Goal: Task Accomplishment & Management: Use online tool/utility

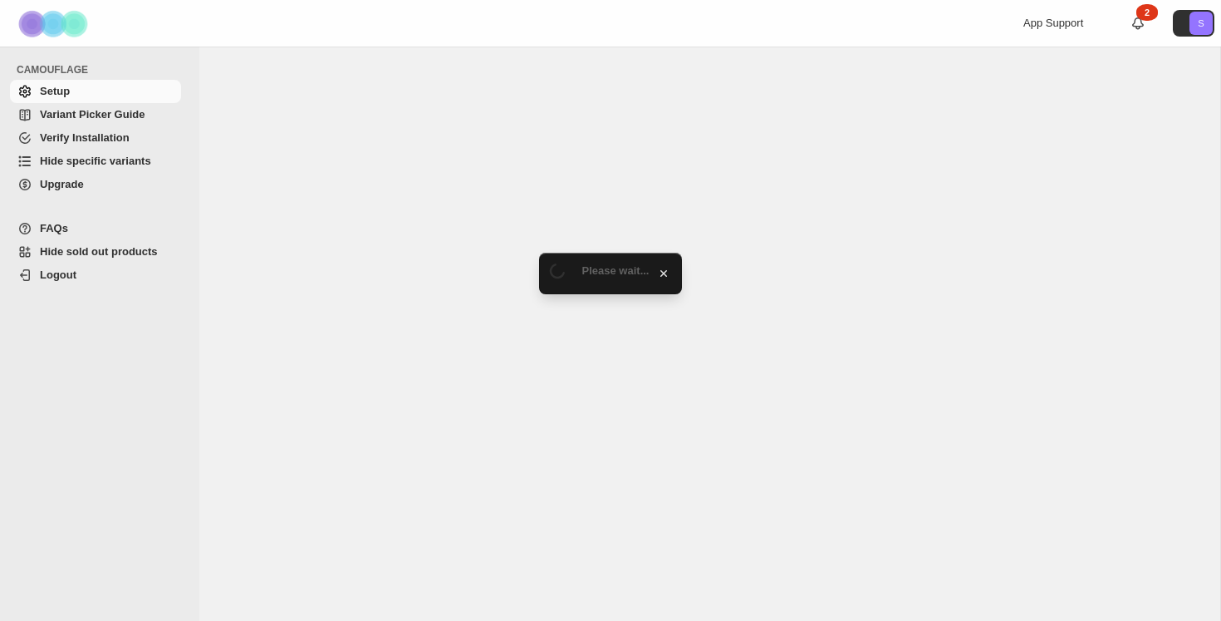
click at [115, 156] on span "Hide specific variants" at bounding box center [95, 161] width 111 height 12
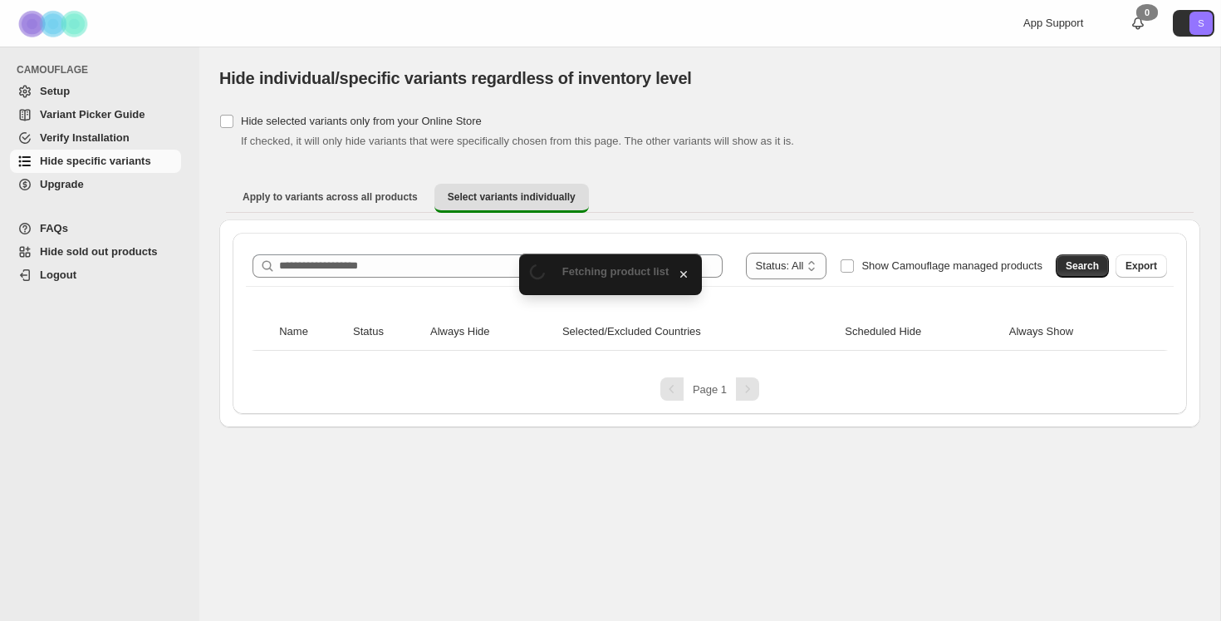
click at [677, 236] on div "**********" at bounding box center [710, 323] width 954 height 181
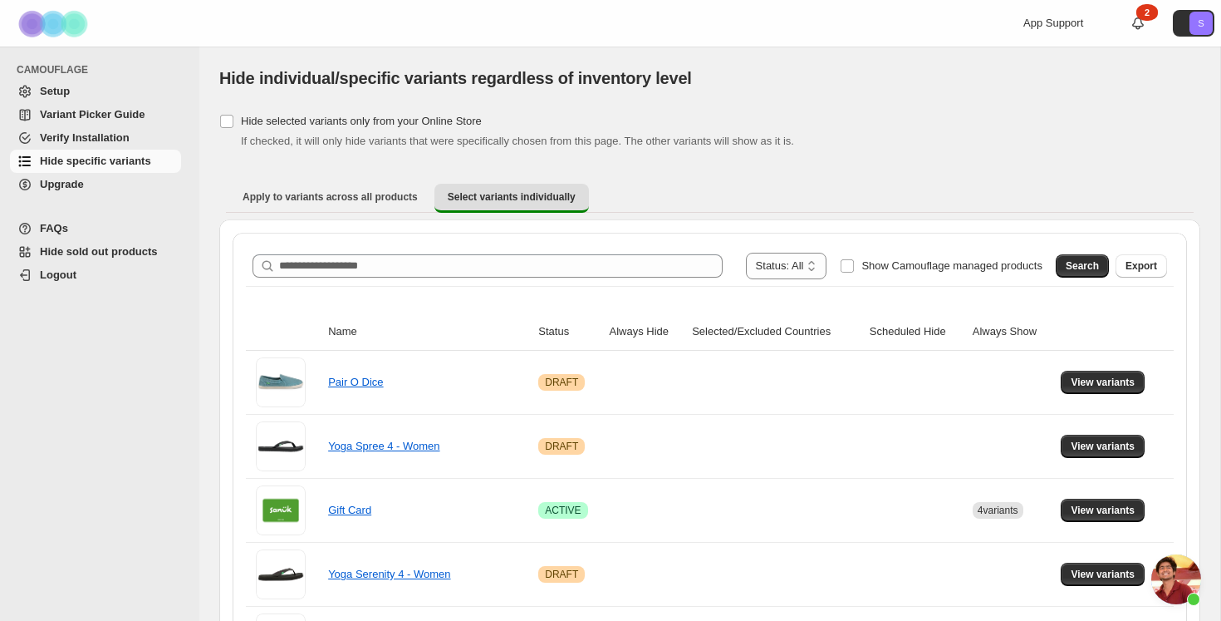
scroll to position [2981, 0]
click at [1062, 267] on button "Search" at bounding box center [1082, 265] width 53 height 23
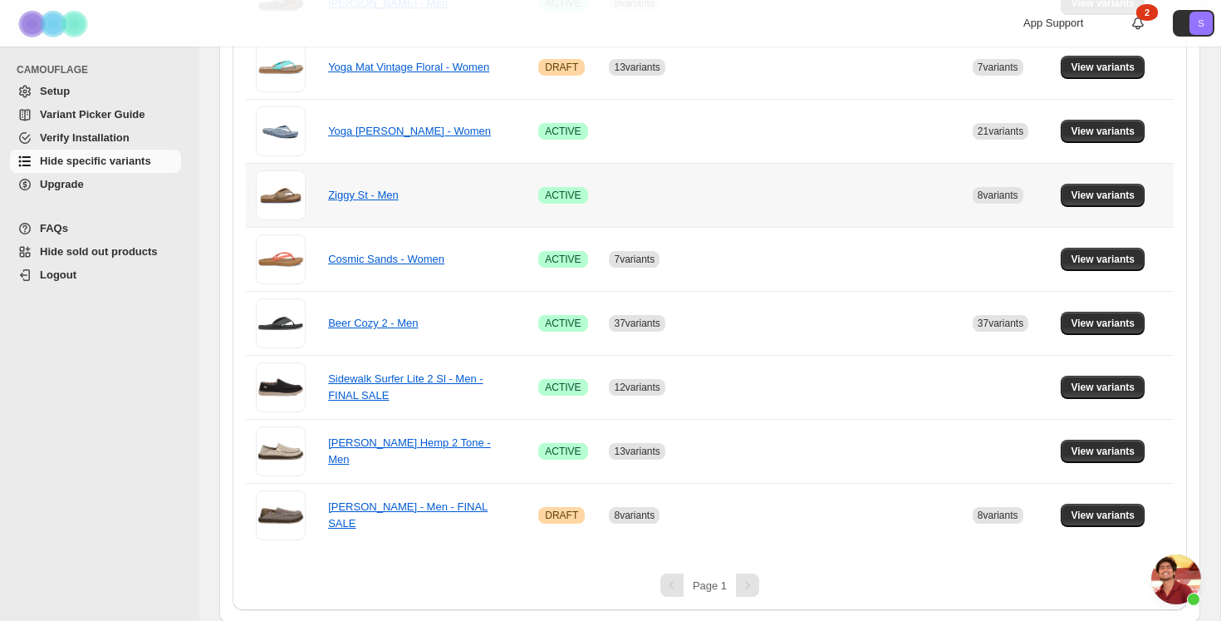
scroll to position [762, 0]
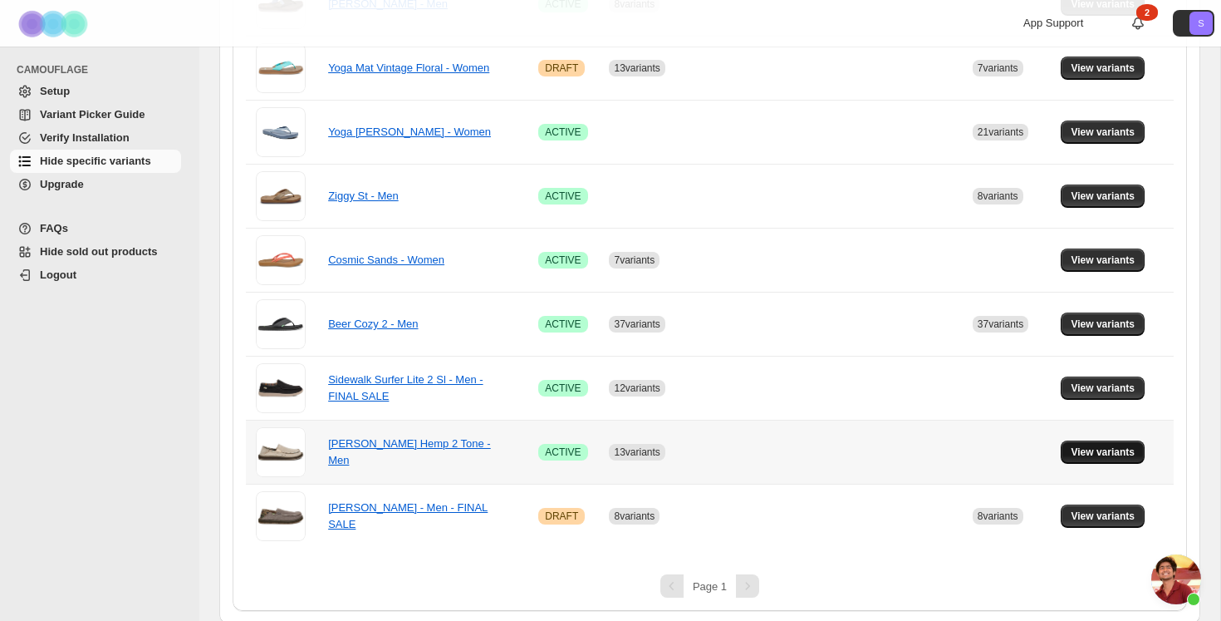
click at [1107, 451] on span "View variants" at bounding box center [1103, 451] width 64 height 13
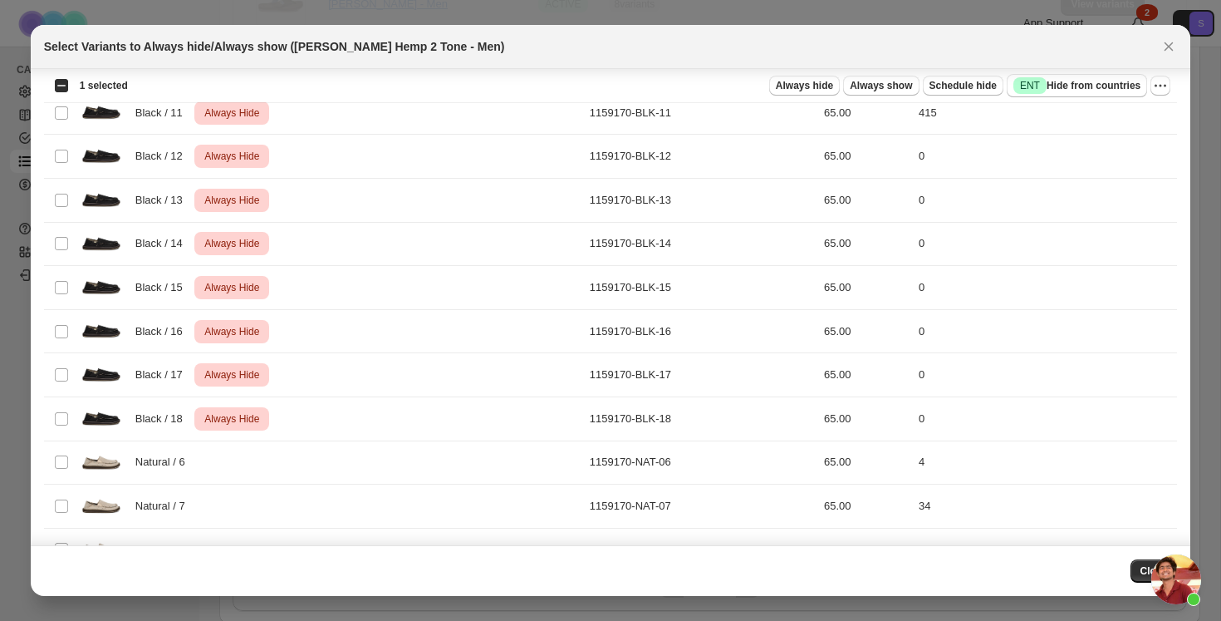
scroll to position [339, 0]
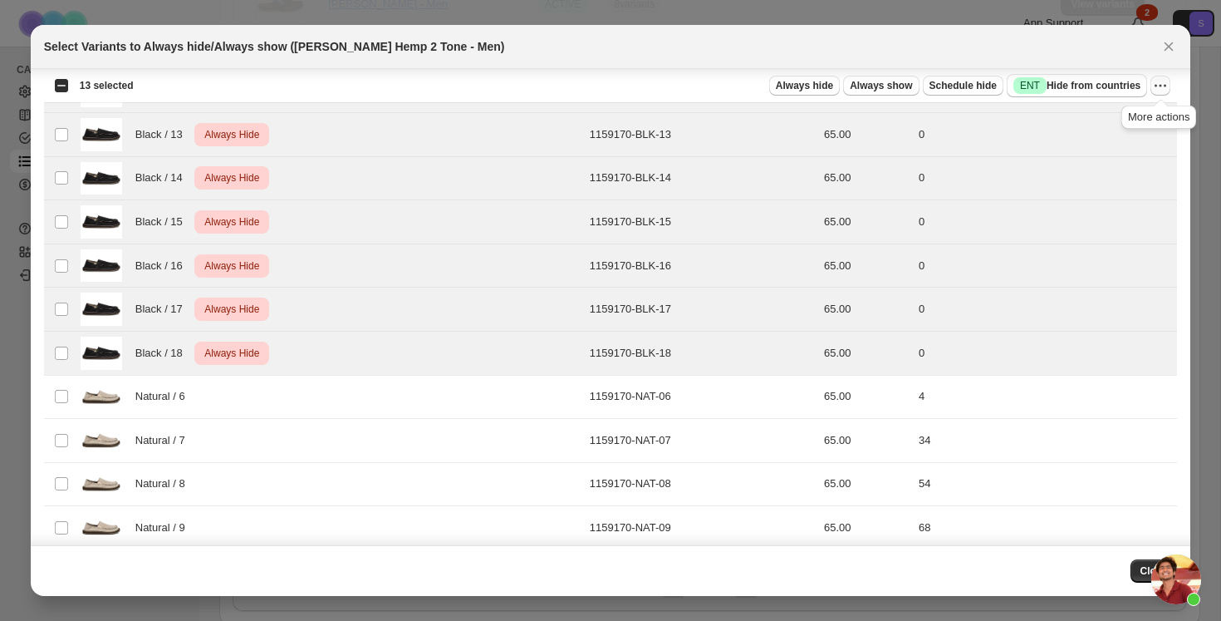
click at [1167, 80] on icon "More actions" at bounding box center [1160, 85] width 17 height 17
click at [1078, 125] on span "Undo always hide" at bounding box center [1100, 118] width 120 height 17
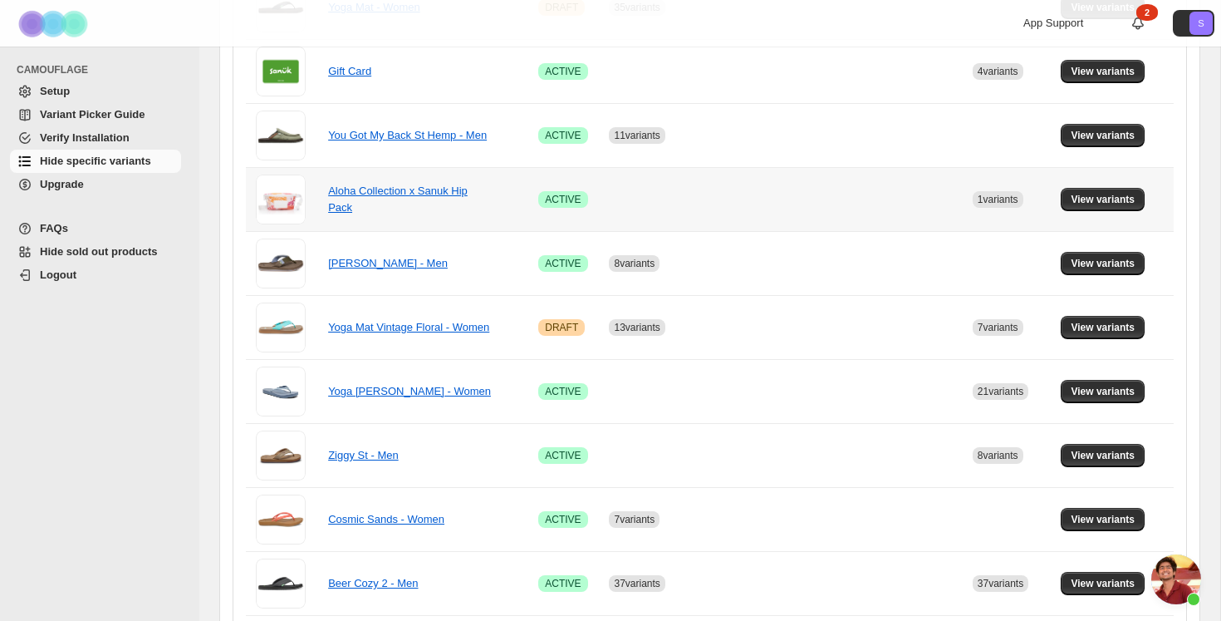
scroll to position [503, 0]
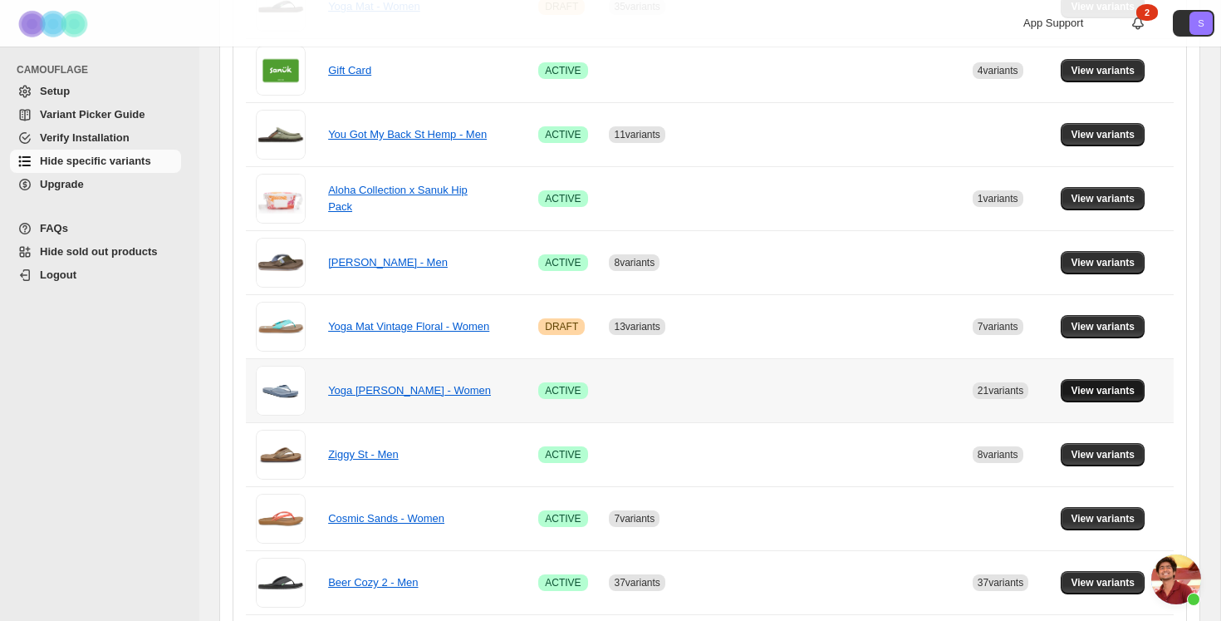
click at [1095, 389] on span "View variants" at bounding box center [1103, 390] width 64 height 13
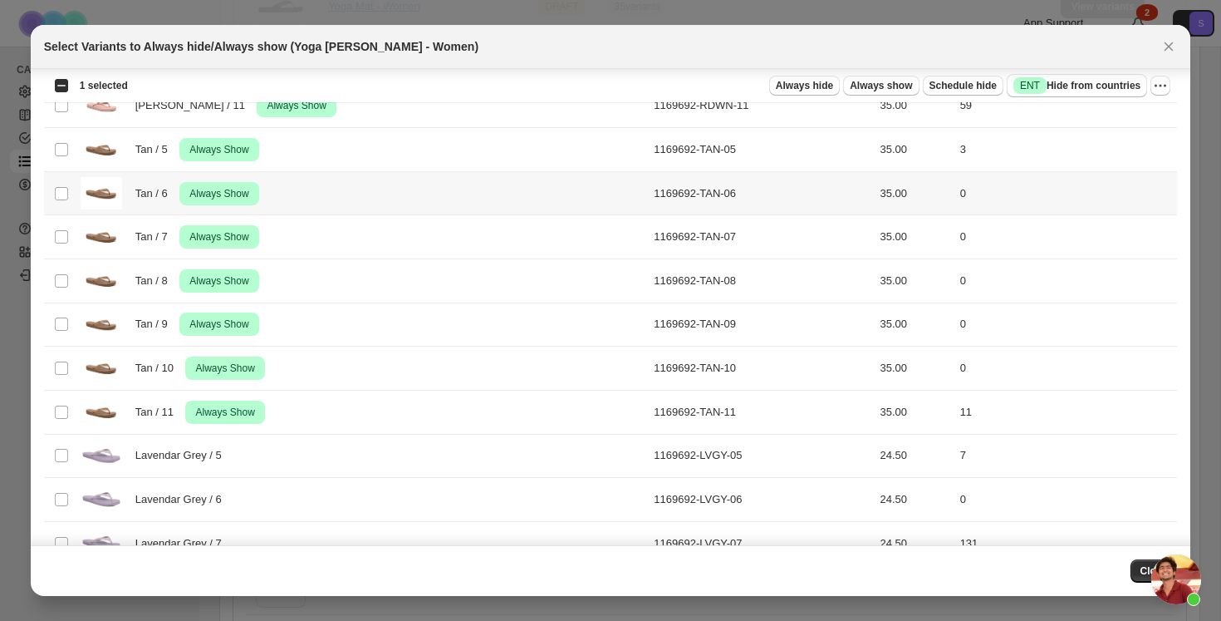
scroll to position [631, 0]
click at [61, 421] on td "Select product variant" at bounding box center [60, 411] width 32 height 44
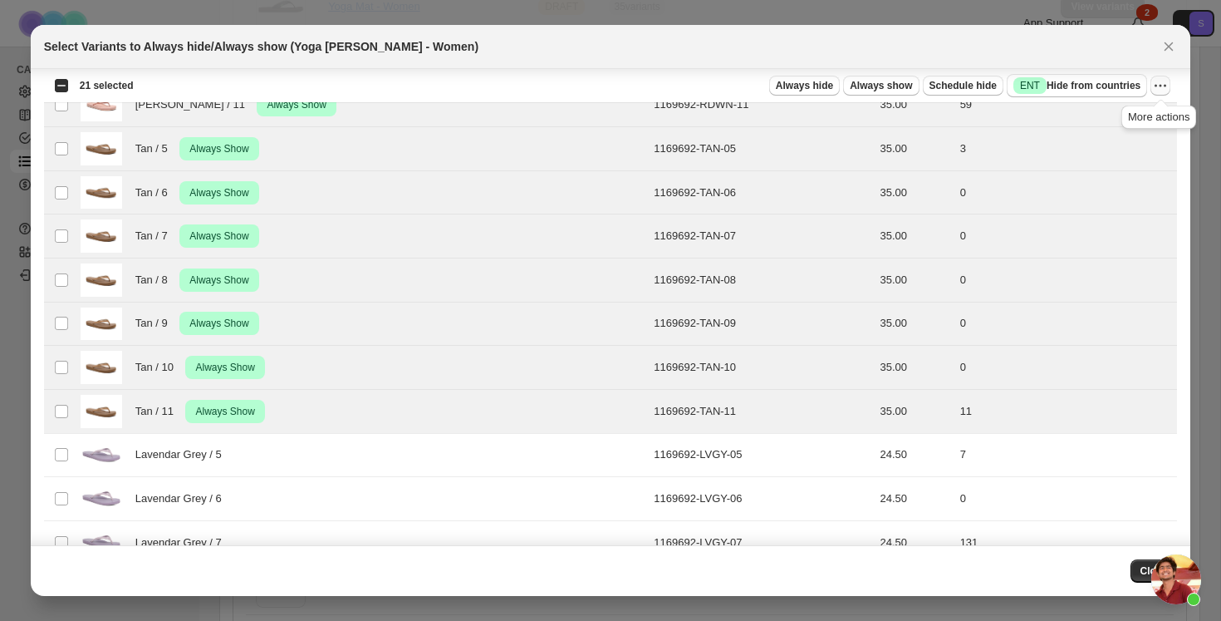
click at [1168, 90] on icon "More actions" at bounding box center [1160, 85] width 17 height 17
click at [1095, 149] on span "Undo always show" at bounding box center [1085, 146] width 90 height 12
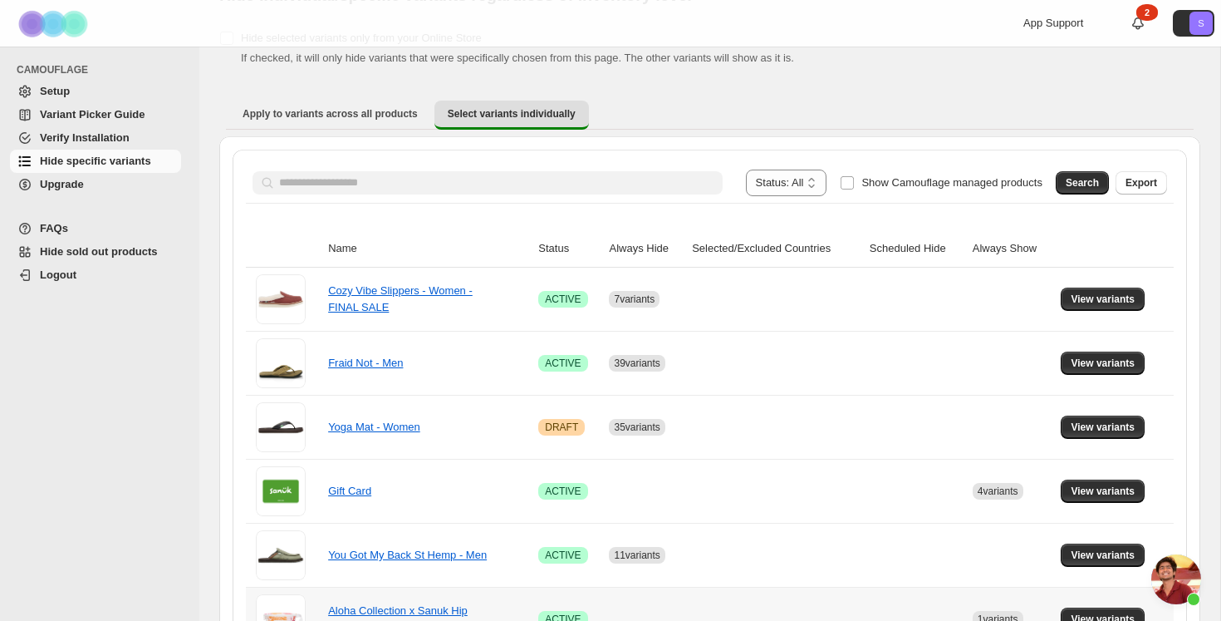
scroll to position [0, 0]
